Goal: Task Accomplishment & Management: Manage account settings

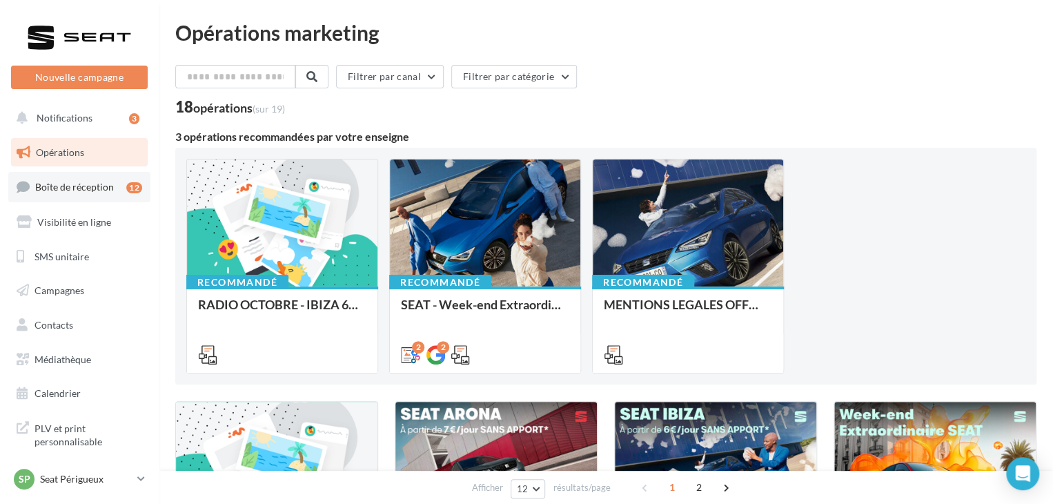
click at [101, 183] on span "Boîte de réception" at bounding box center [74, 187] width 79 height 12
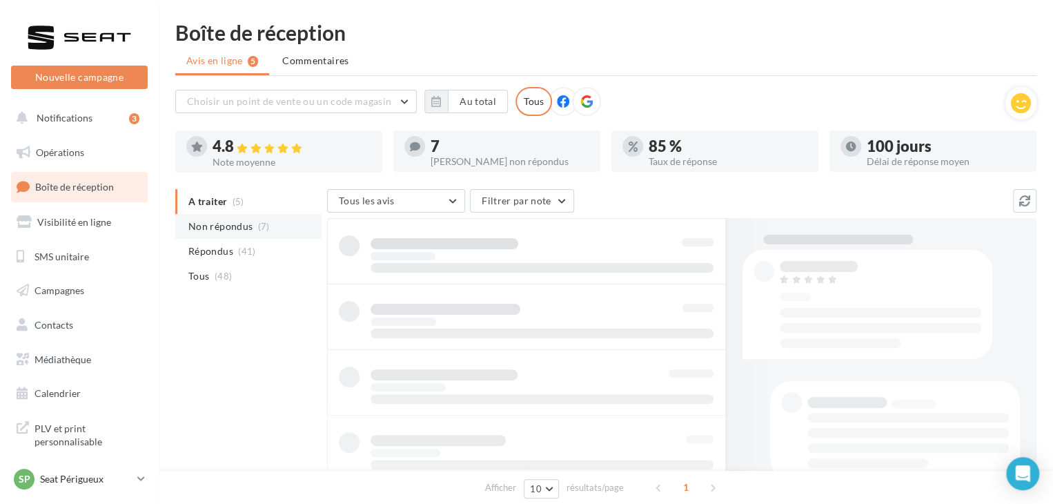
click at [240, 232] on span "Non répondus" at bounding box center [220, 226] width 64 height 14
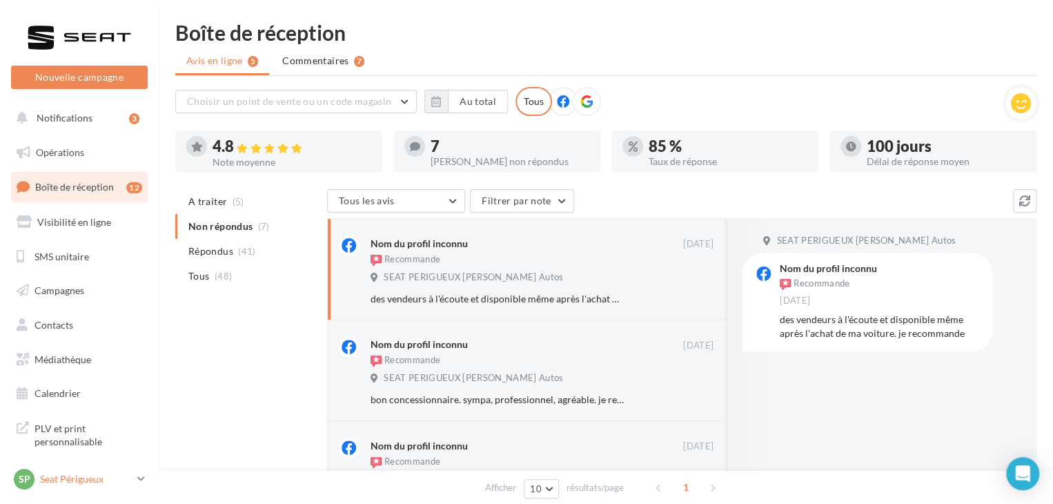
click at [105, 479] on p "Seat Périgueux" at bounding box center [86, 479] width 92 height 14
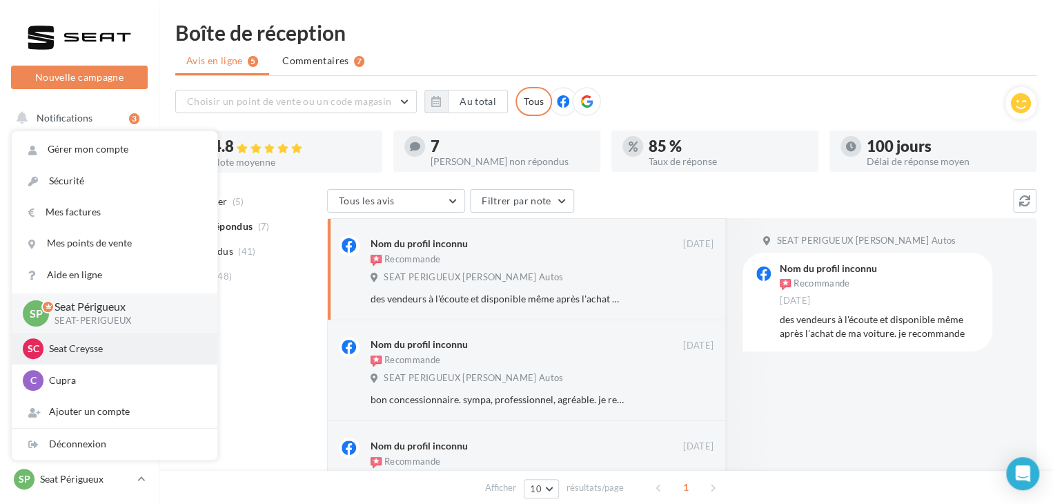
click at [116, 348] on p "Seat Creysse" at bounding box center [125, 348] width 152 height 14
